Goal: Task Accomplishment & Management: Use online tool/utility

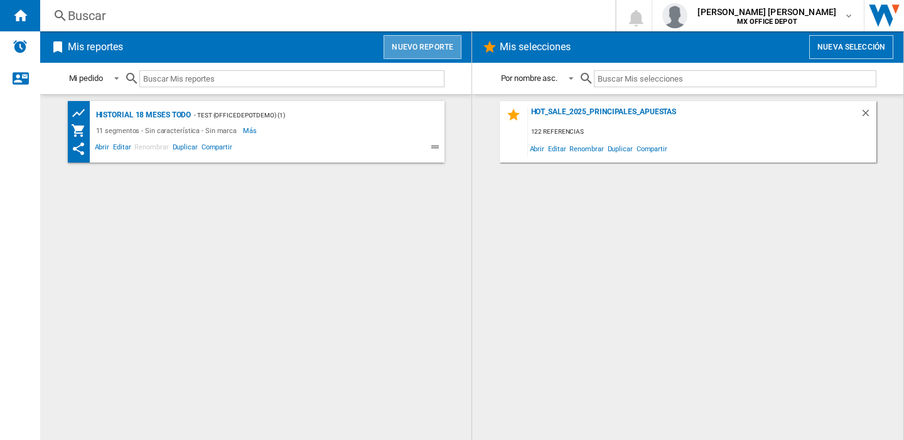
click at [429, 47] on button "Nuevo reporte" at bounding box center [423, 47] width 78 height 24
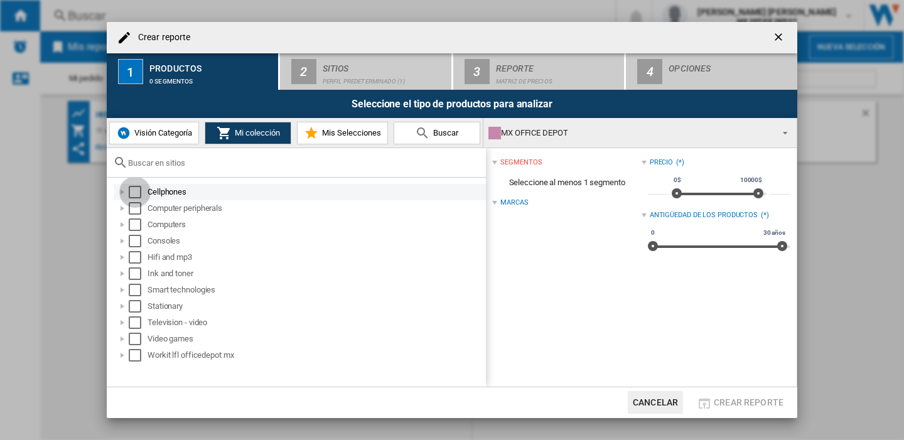
click at [138, 187] on div "Select" at bounding box center [135, 192] width 13 height 13
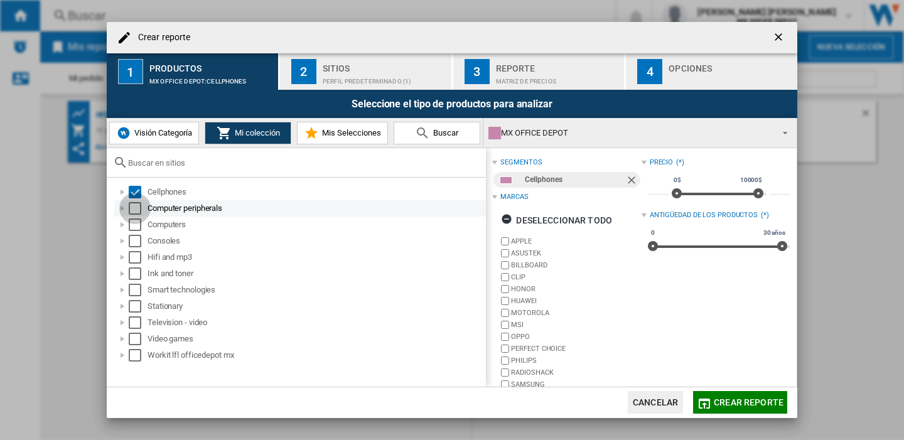
click at [137, 210] on div "Select" at bounding box center [135, 208] width 13 height 13
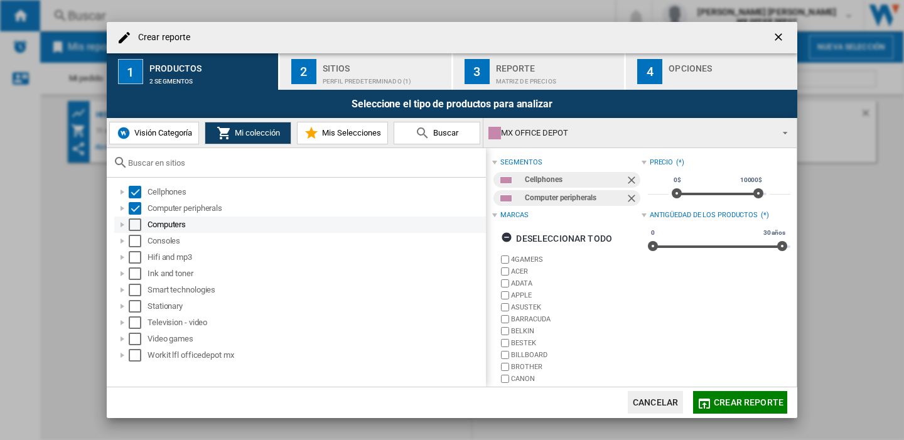
click at [134, 222] on div "Select" at bounding box center [135, 225] width 13 height 13
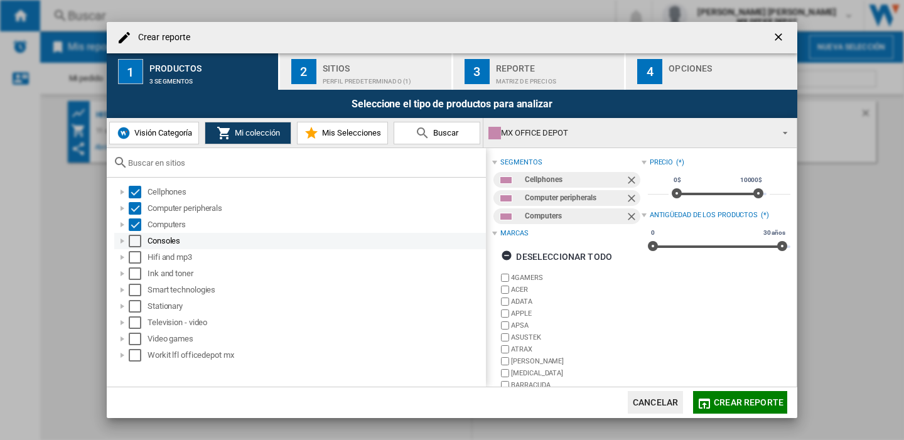
click at [136, 244] on div "Select" at bounding box center [135, 241] width 13 height 13
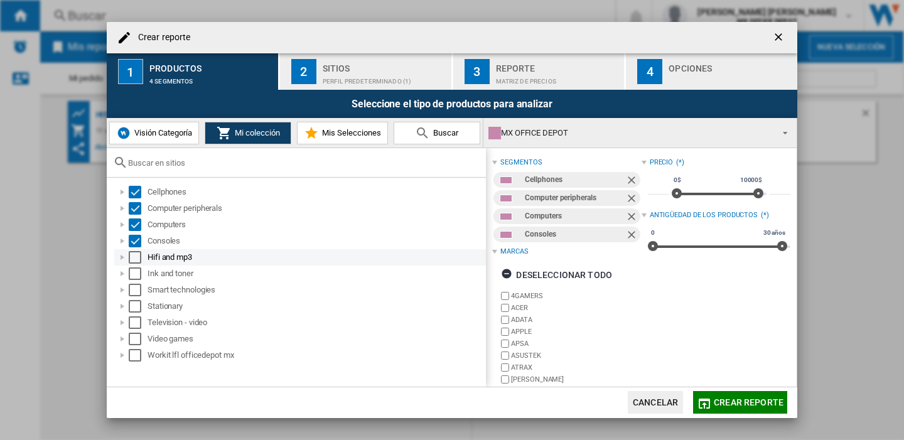
click at [134, 259] on div "Select" at bounding box center [135, 257] width 13 height 13
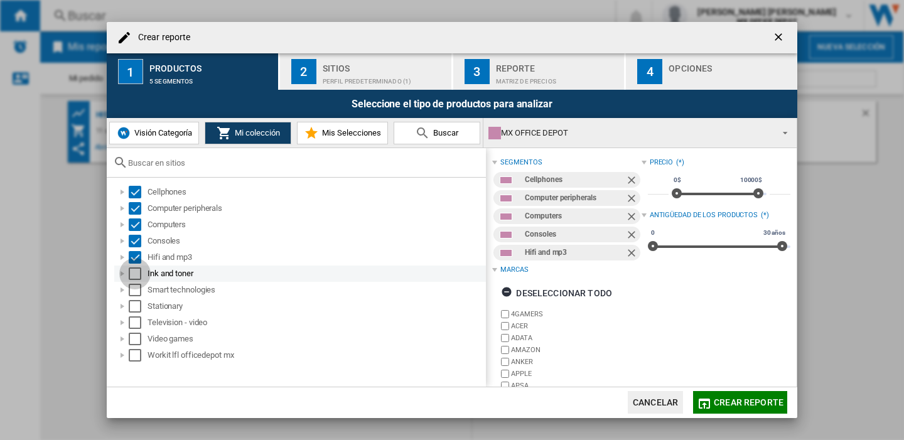
click at [134, 273] on div "Select" at bounding box center [135, 274] width 13 height 13
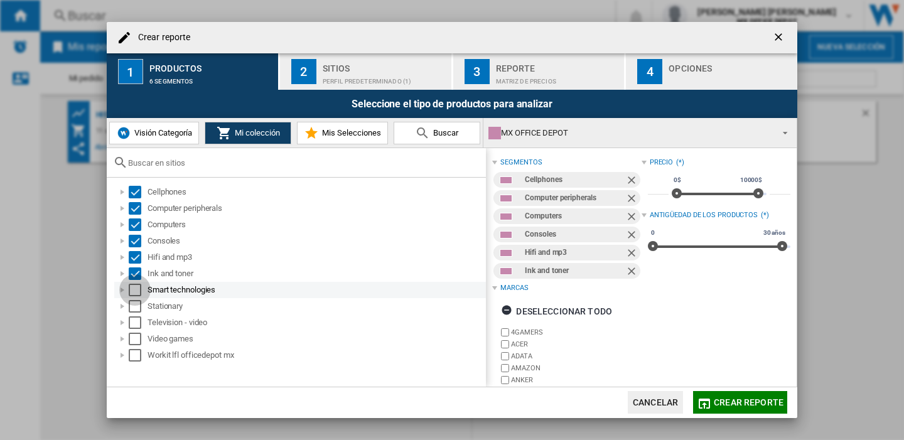
click at [131, 291] on div "Select" at bounding box center [135, 290] width 13 height 13
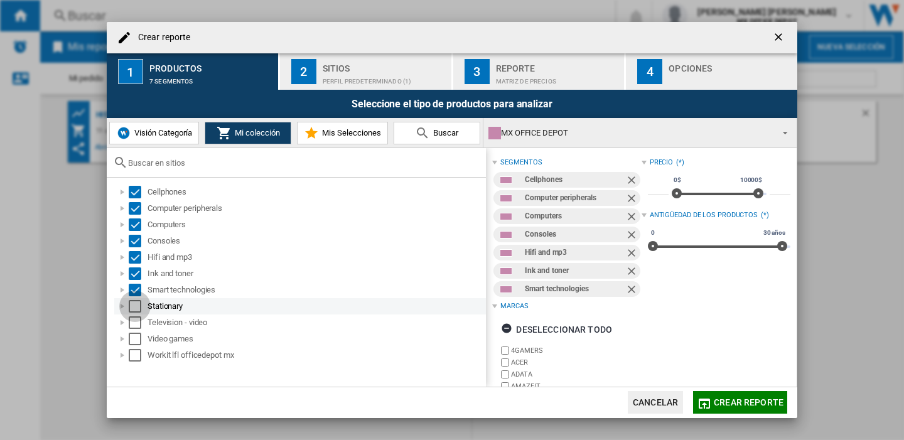
click at [131, 312] on div "Select" at bounding box center [135, 306] width 13 height 13
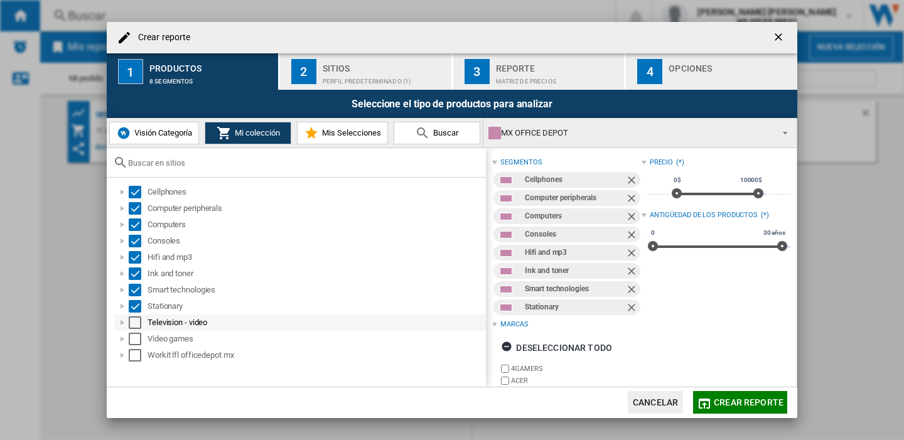
click at [134, 323] on div "Select" at bounding box center [135, 323] width 13 height 13
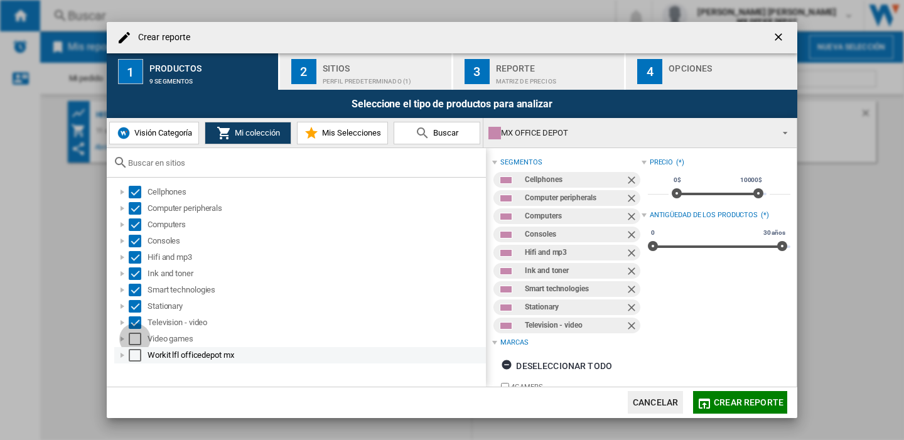
drag, startPoint x: 133, startPoint y: 340, endPoint x: 133, endPoint y: 357, distance: 17.0
click at [133, 340] on div "Select" at bounding box center [135, 339] width 13 height 13
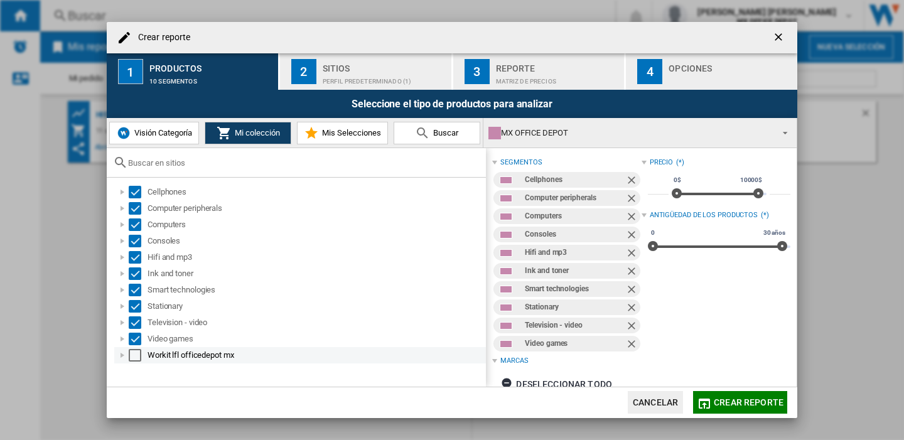
click at [131, 354] on div "Select" at bounding box center [135, 355] width 13 height 13
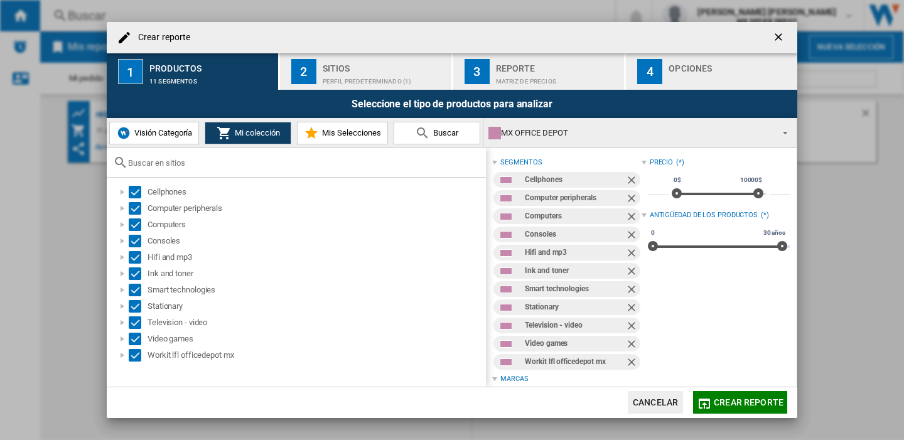
click at [379, 80] on div "Perfil predeterminado (1)" at bounding box center [385, 78] width 124 height 13
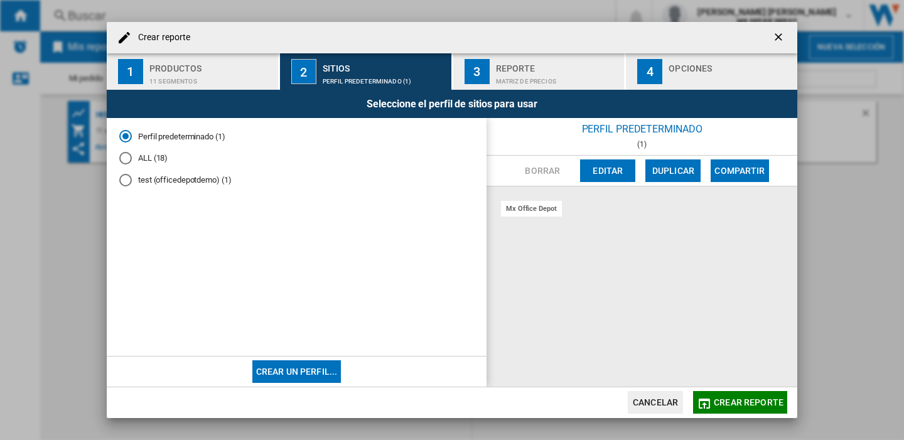
click at [121, 160] on div "ALL (18)" at bounding box center [125, 158] width 13 height 13
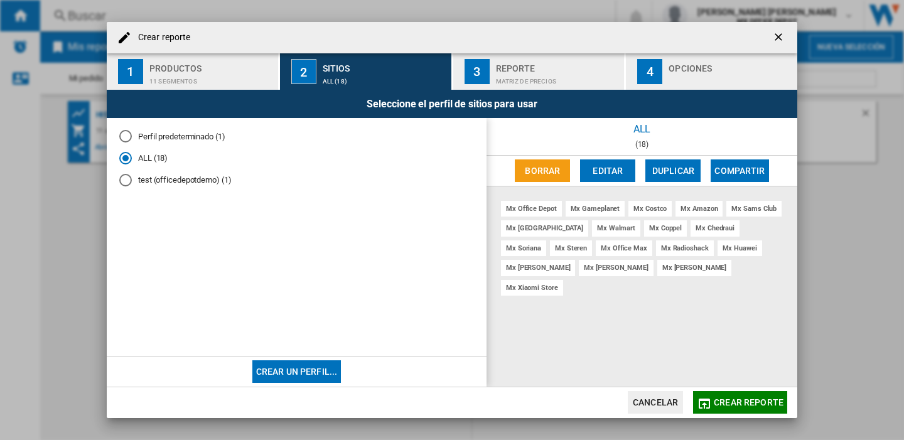
click at [501, 70] on div "Reporte" at bounding box center [558, 64] width 124 height 13
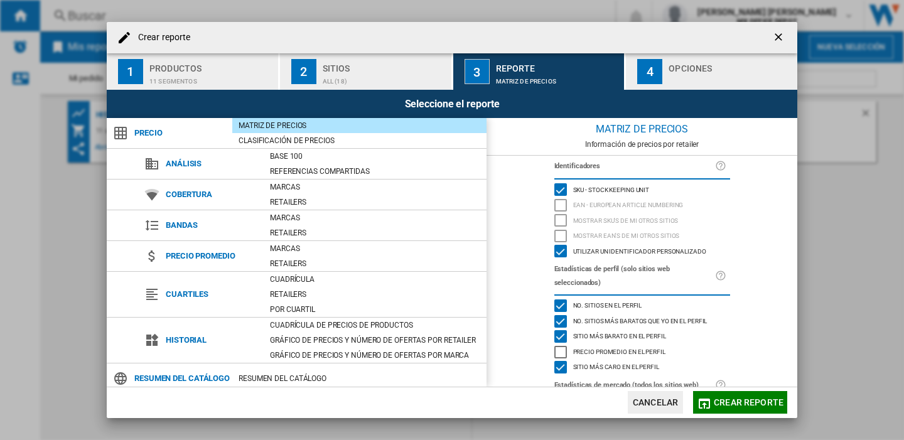
click at [666, 70] on button "4 Opciones" at bounding box center [711, 71] width 171 height 36
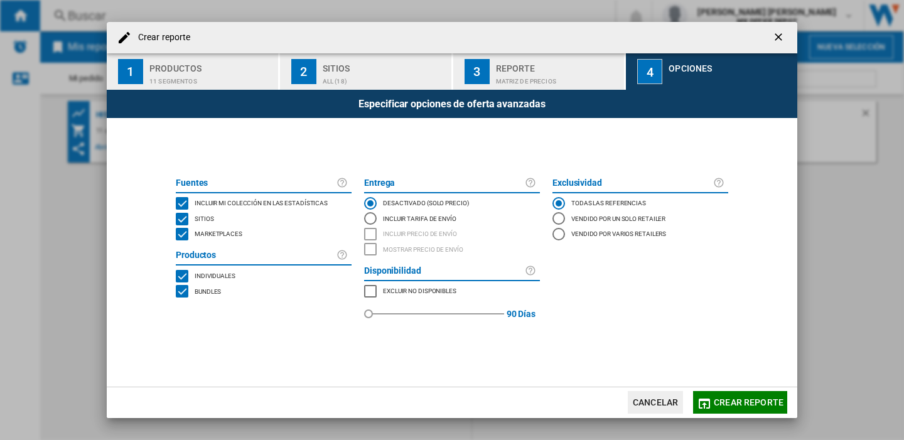
click at [724, 409] on button "Crear reporte" at bounding box center [740, 402] width 94 height 23
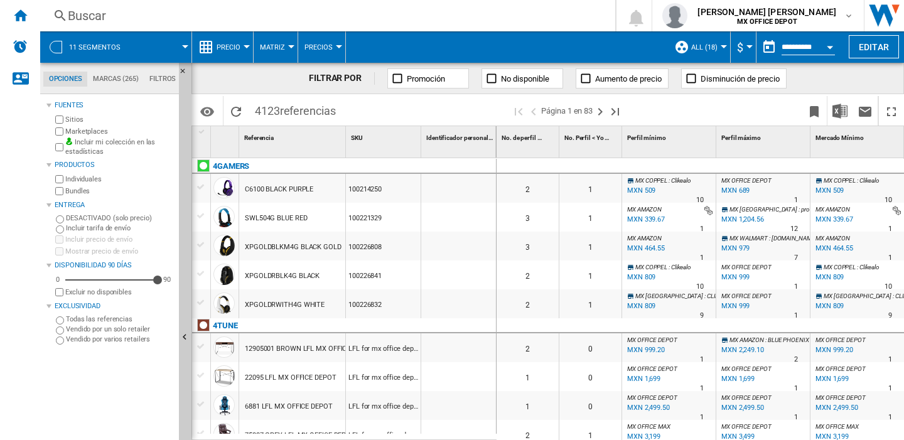
click at [747, 38] on button "$" at bounding box center [743, 46] width 13 height 31
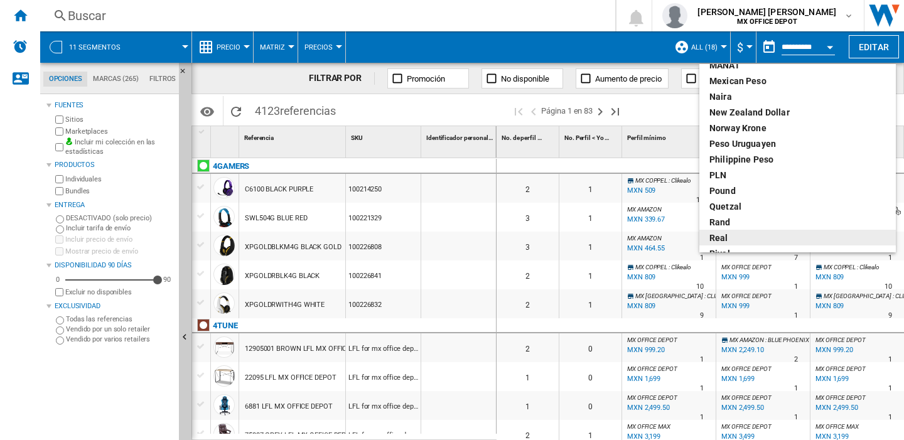
scroll to position [399, 0]
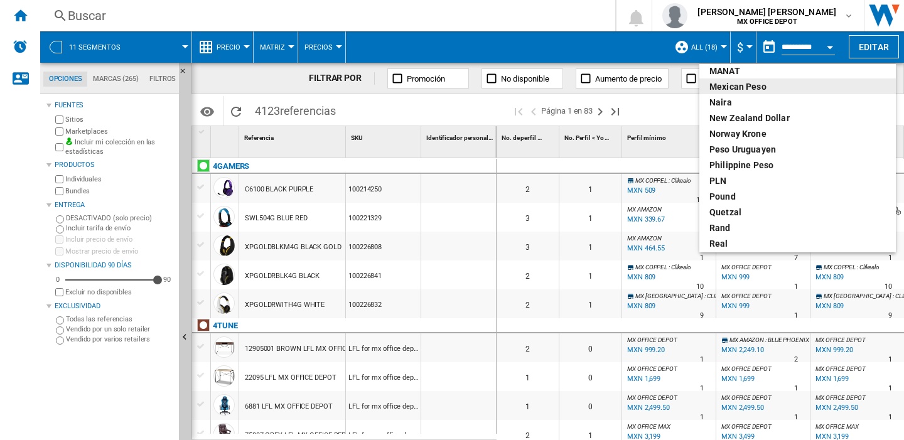
click at [767, 88] on div "Mexican peso" at bounding box center [798, 86] width 176 height 13
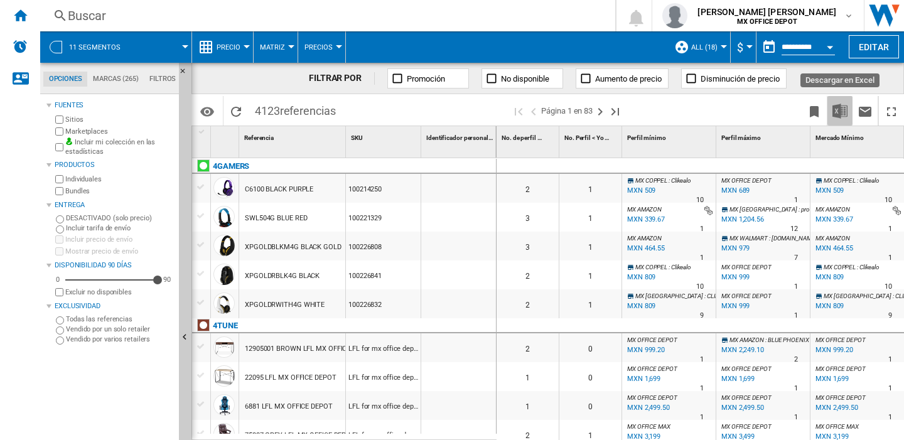
click at [845, 112] on img "Descargar en Excel" at bounding box center [840, 111] width 15 height 15
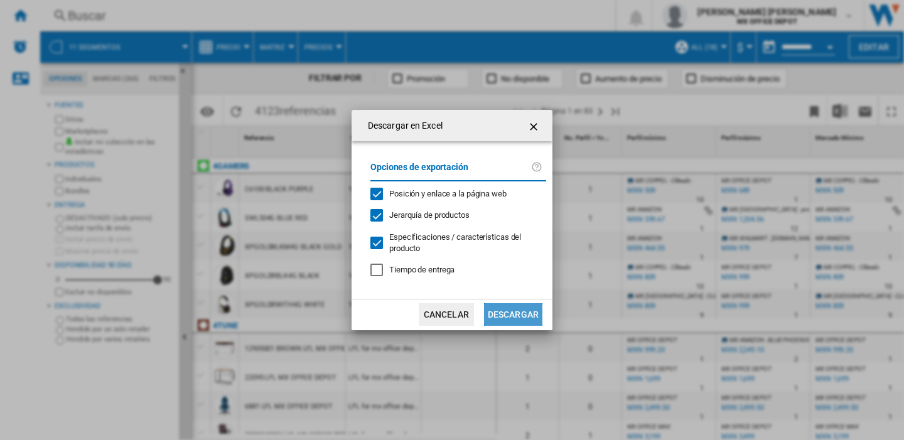
click at [523, 317] on button "Descargar" at bounding box center [513, 314] width 58 height 23
